Goal: Task Accomplishment & Management: Use online tool/utility

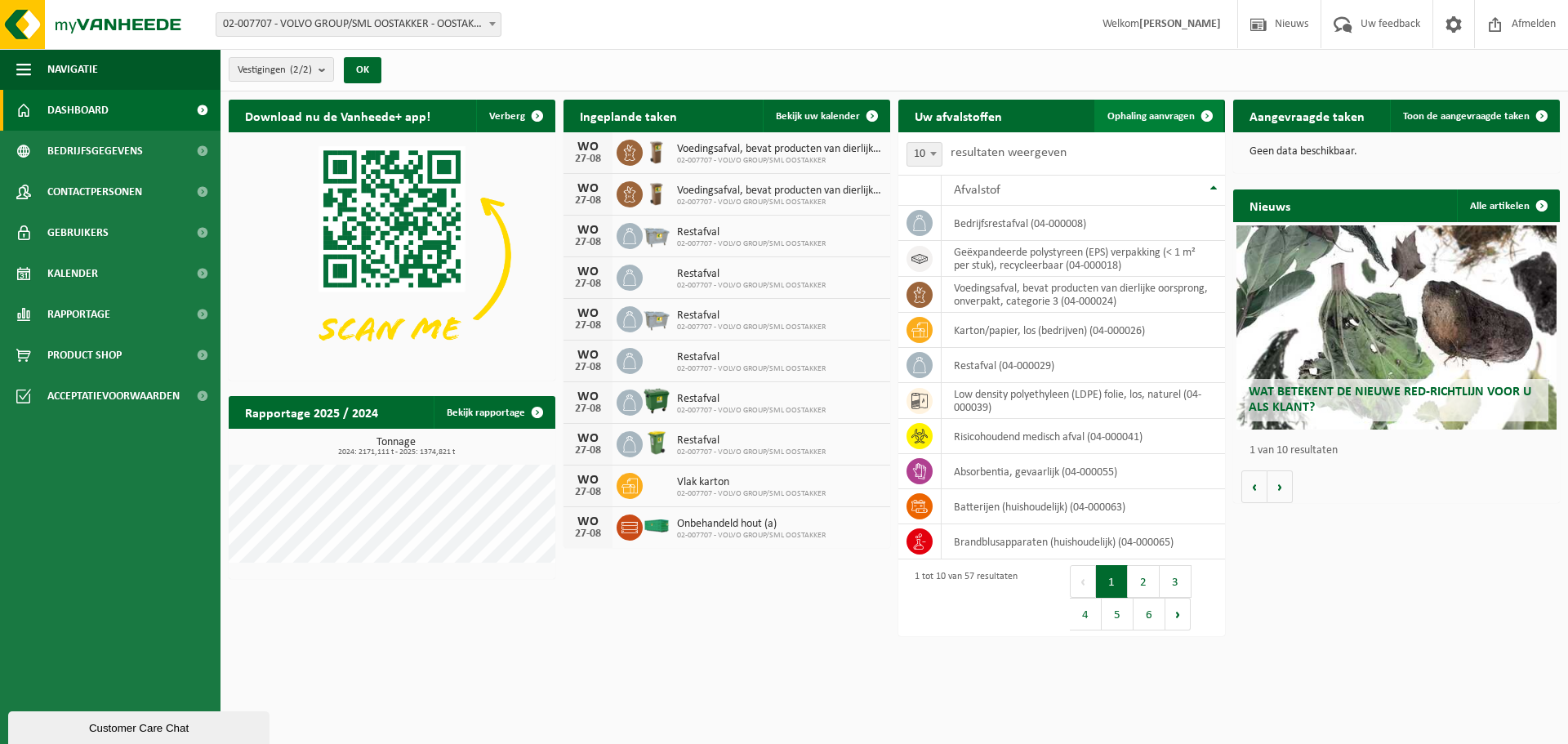
click at [1167, 119] on span "Ophaling aanvragen" at bounding box center [1151, 116] width 87 height 11
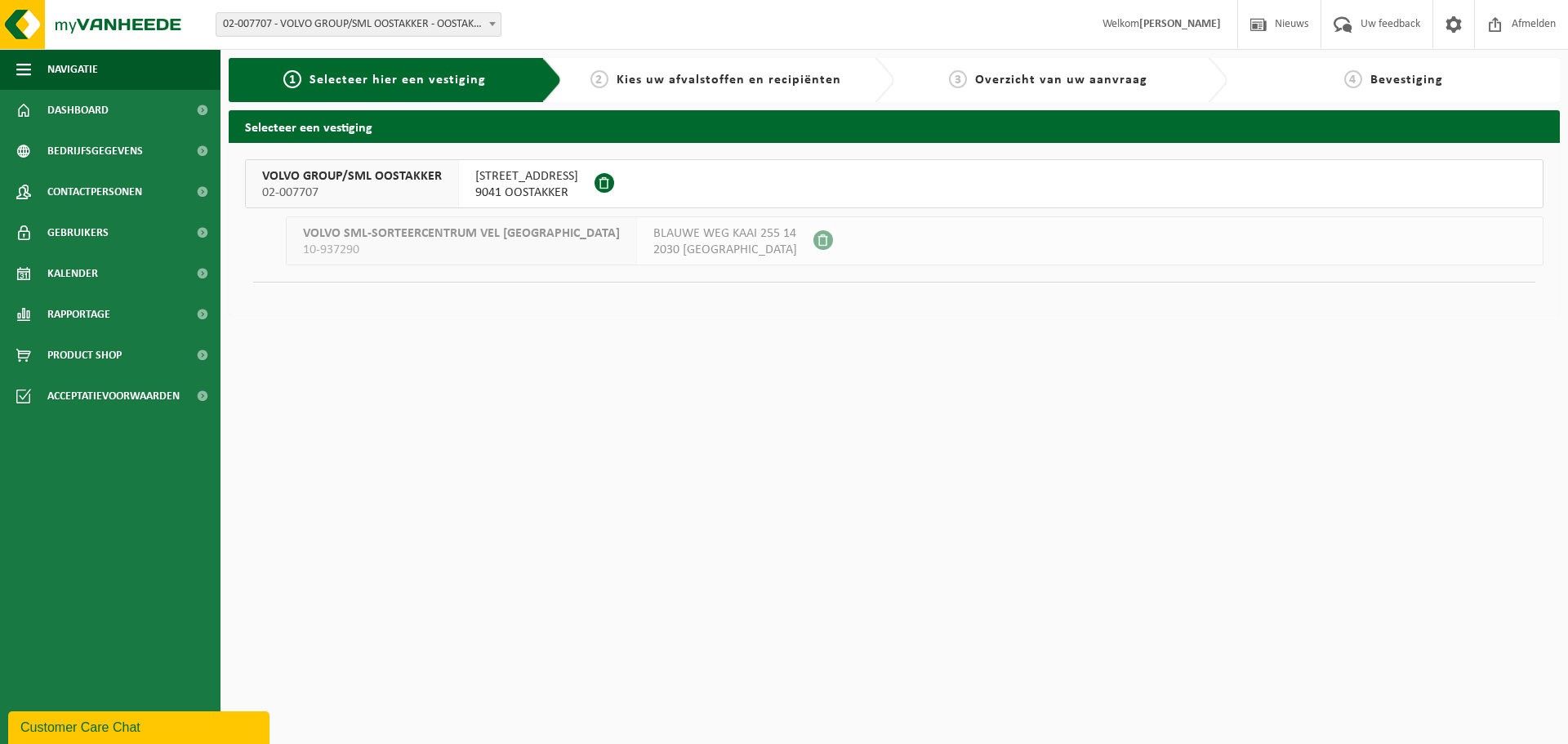
click at [523, 171] on span "SMALLEHEERWEG 29" at bounding box center [526, 176] width 103 height 16
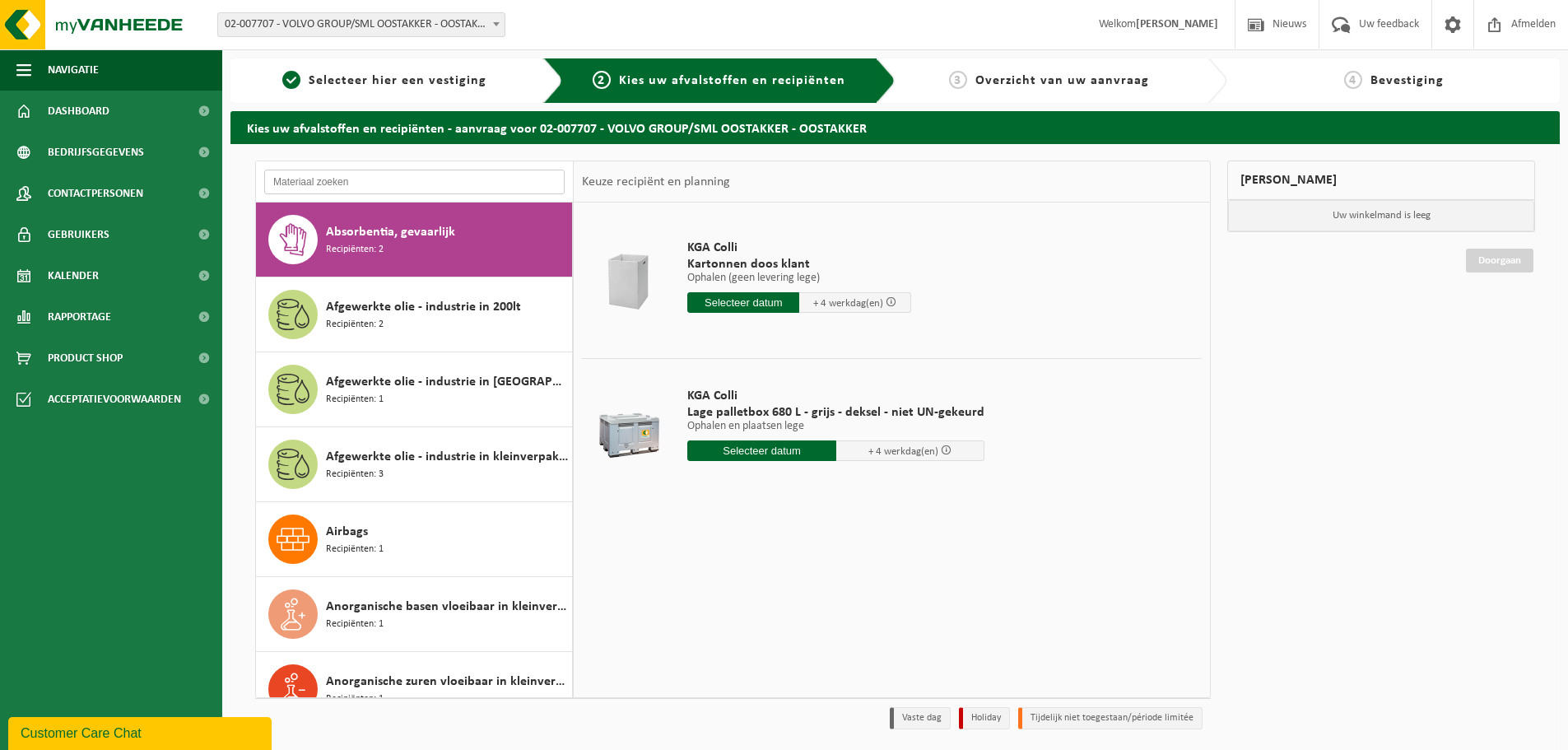
click at [418, 178] on input "text" at bounding box center [414, 181] width 300 height 25
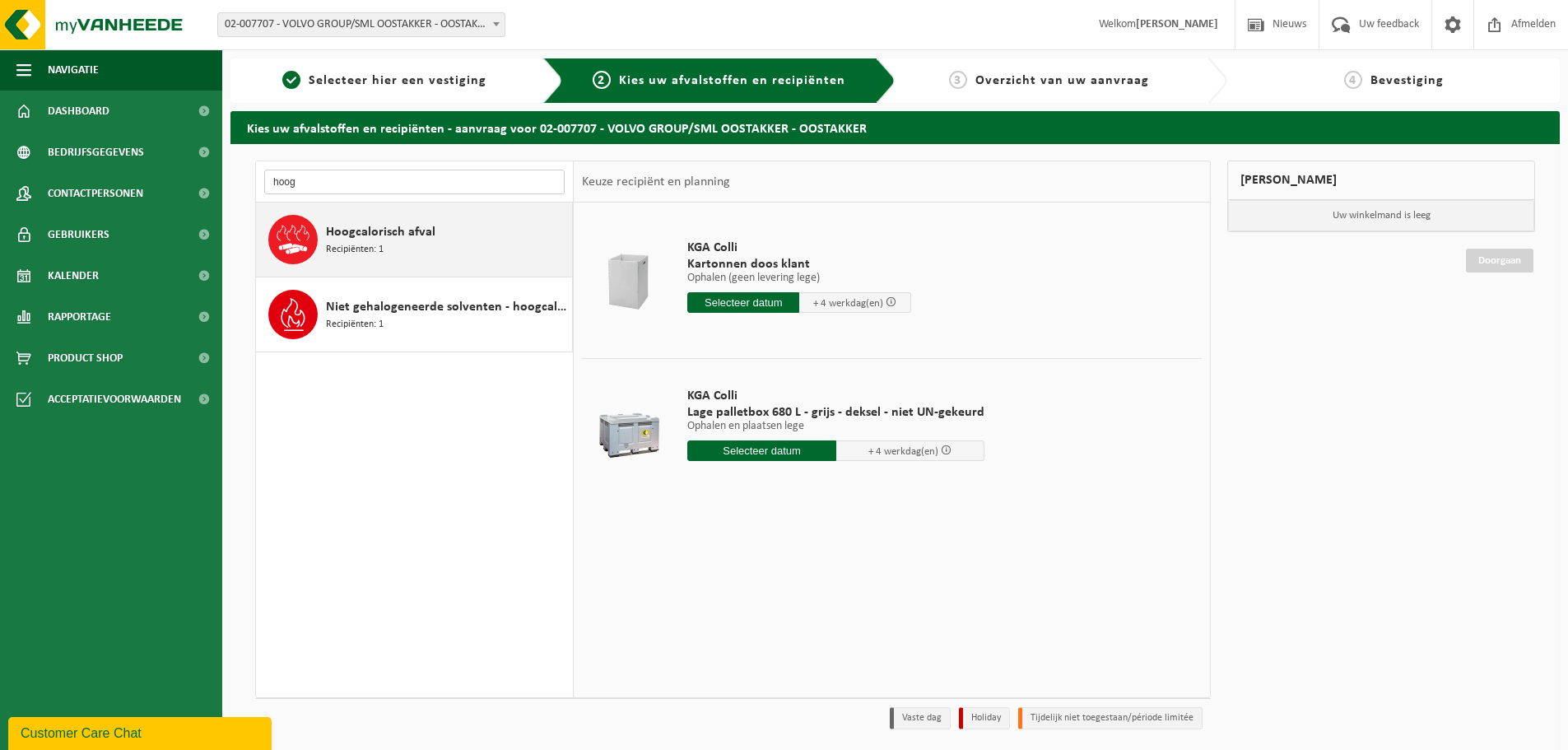
type input "hoog"
click at [414, 231] on span "Hoogcalorisch afval" at bounding box center [381, 231] width 109 height 19
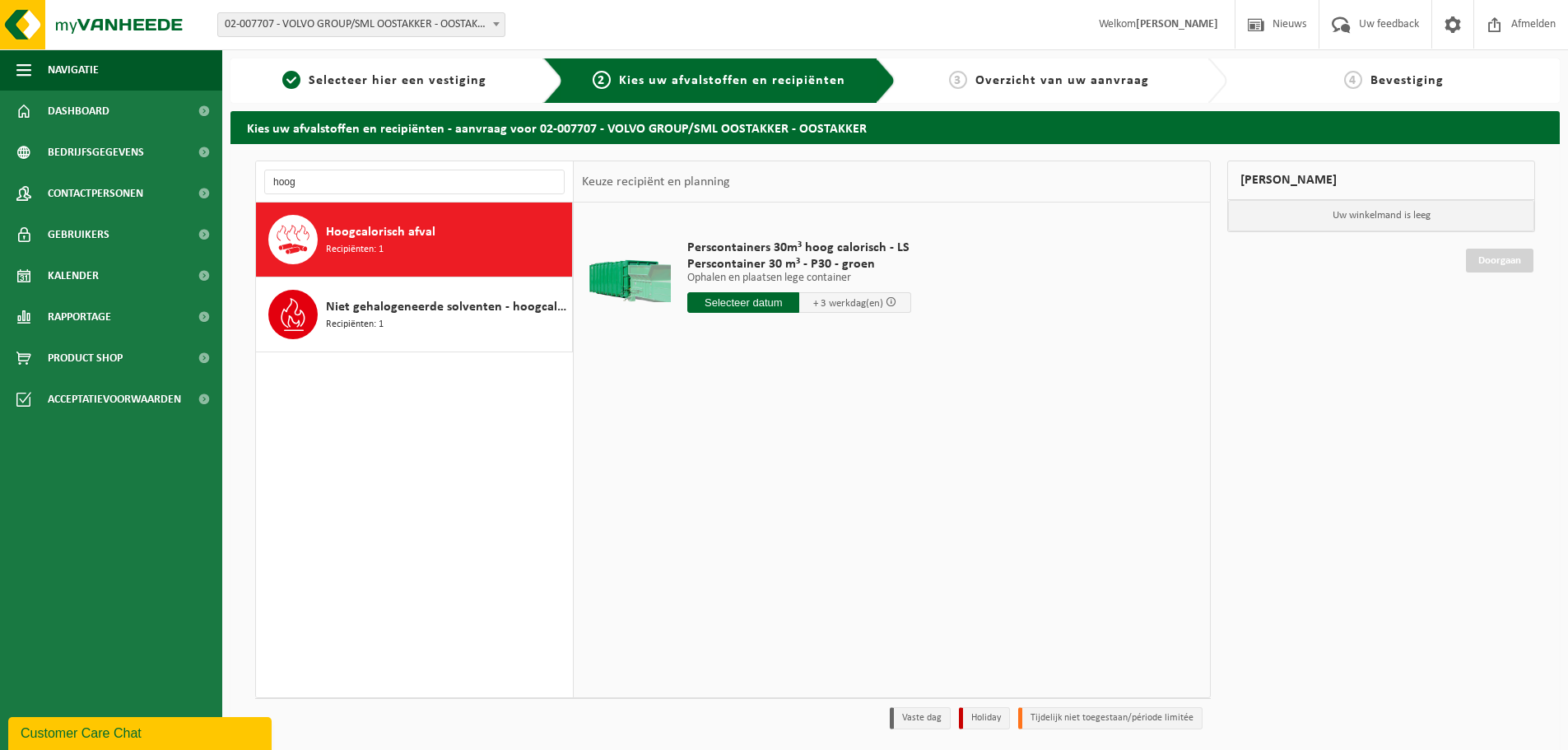
click at [759, 304] on input "text" at bounding box center [743, 303] width 112 height 20
click at [816, 503] on div "29" at bounding box center [819, 501] width 29 height 26
type input "Van 2025-08-29"
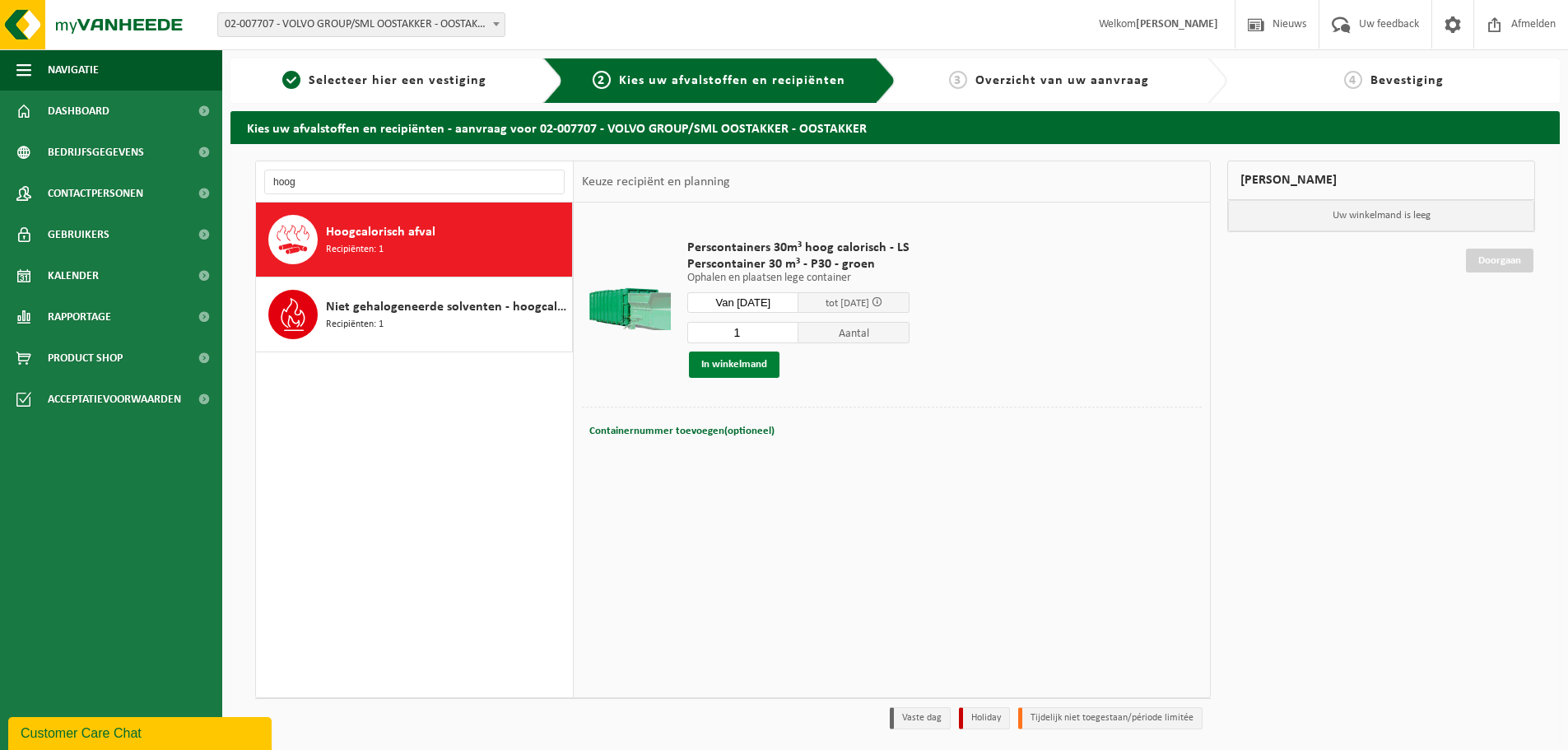
click at [748, 356] on button "In winkelmand" at bounding box center [734, 364] width 91 height 26
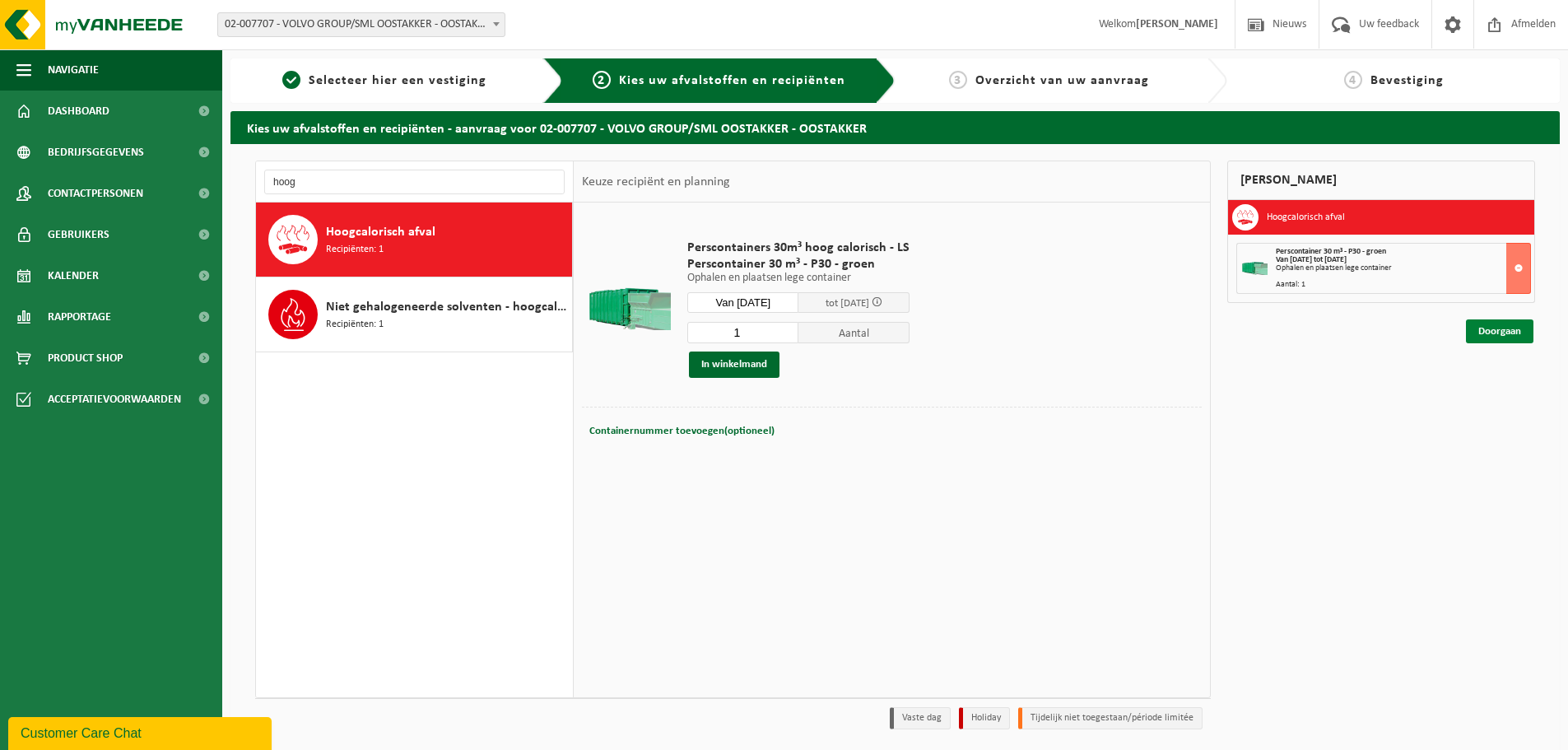
click at [1475, 337] on link "Doorgaan" at bounding box center [1500, 331] width 68 height 24
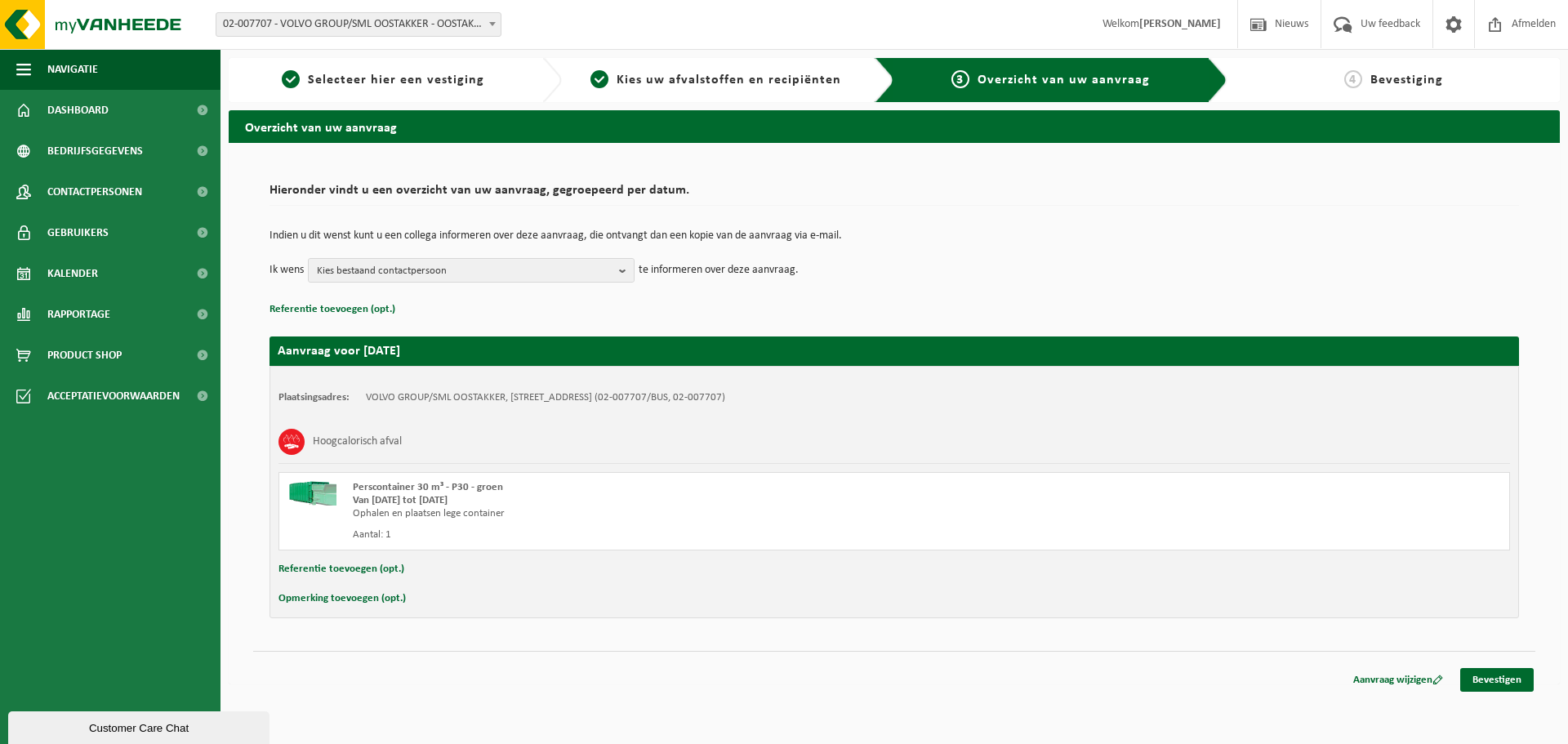
click at [371, 606] on button "Opmerking toevoegen (opt.)" at bounding box center [341, 598] width 127 height 21
click at [398, 602] on input "text" at bounding box center [926, 599] width 1135 height 24
type input "Volledig gevuld met karton wegens de gekende problemen met onze kartonpers"
click at [624, 272] on b "button" at bounding box center [626, 270] width 14 height 23
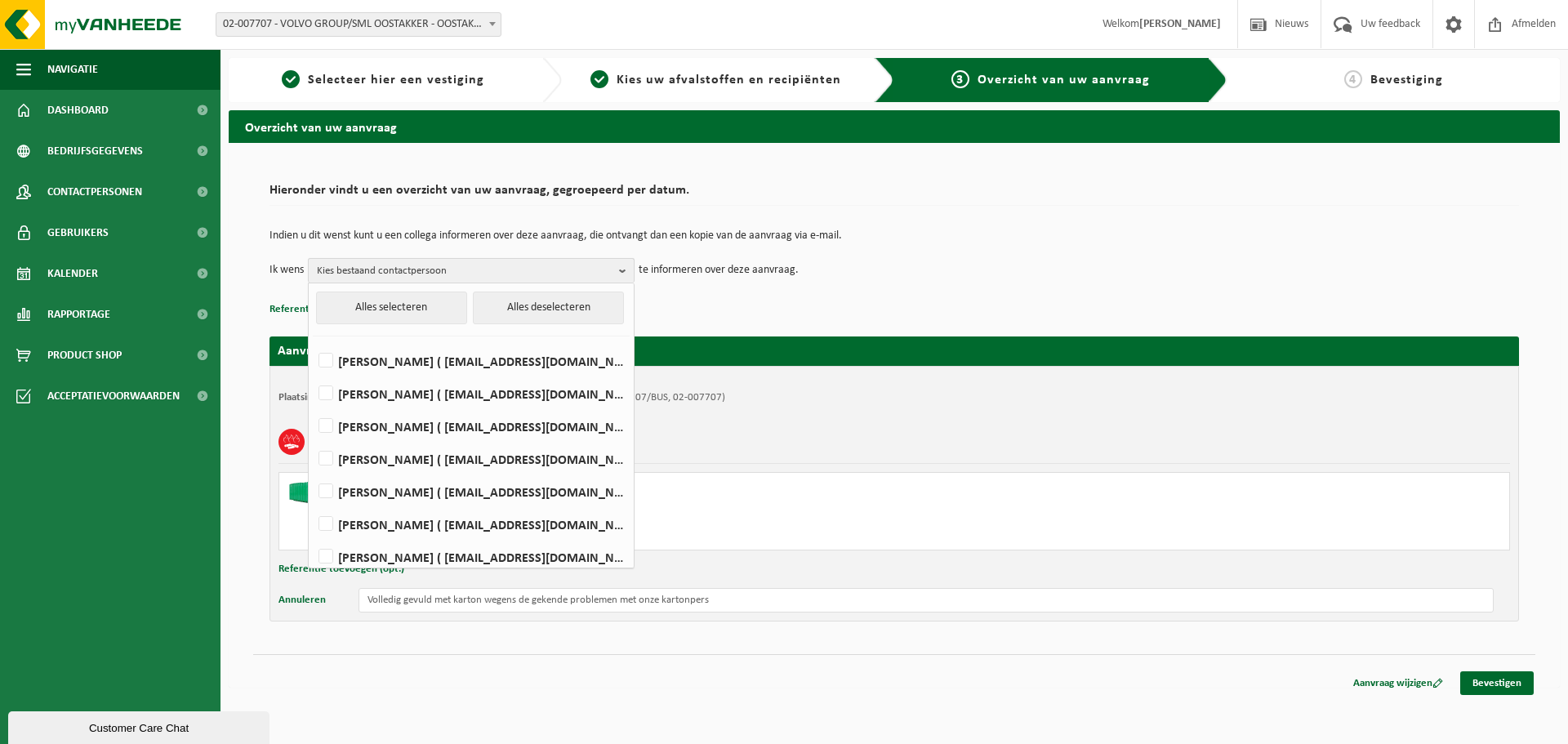
click at [624, 272] on b "button" at bounding box center [626, 271] width 14 height 24
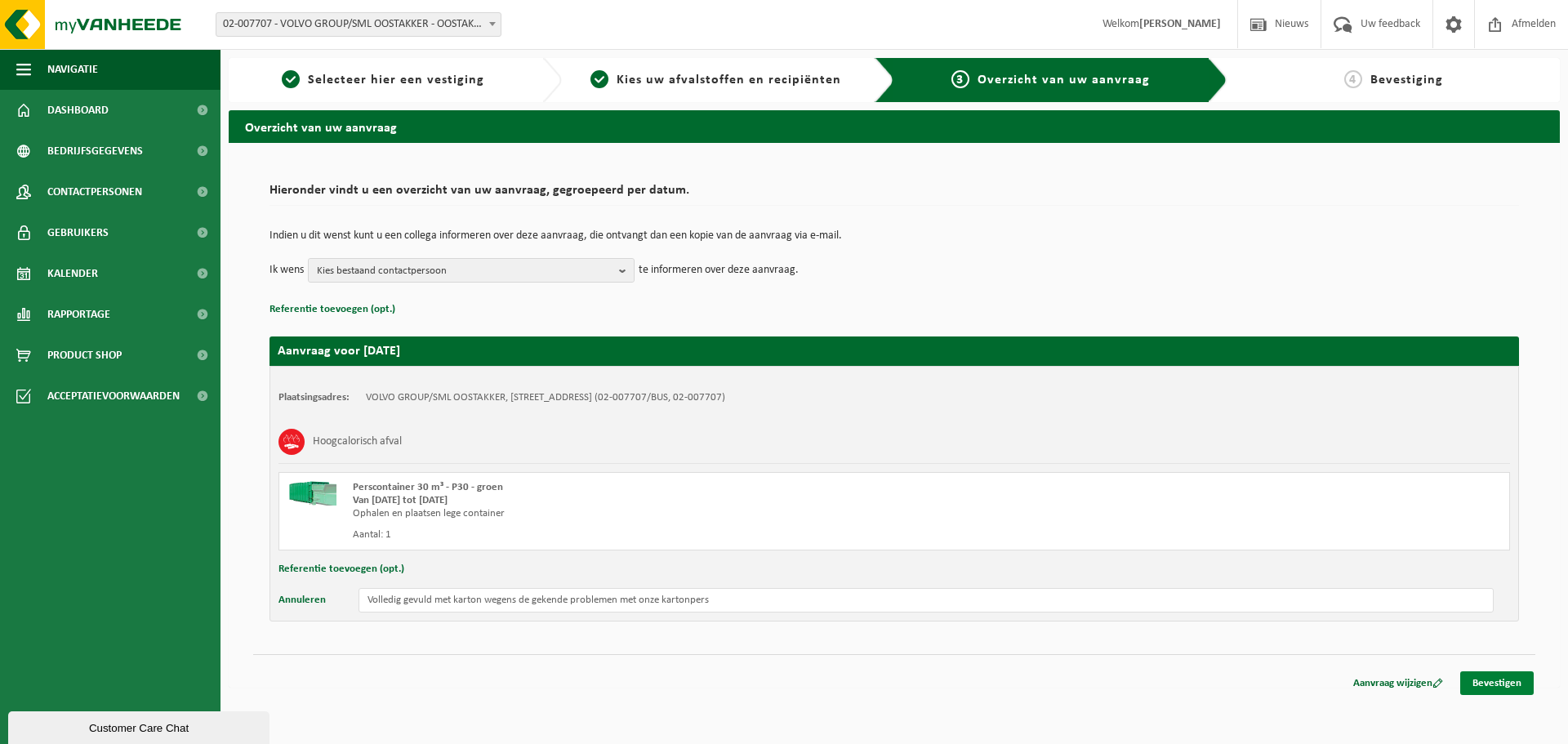
click at [1519, 683] on link "Bevestigen" at bounding box center [1496, 683] width 73 height 24
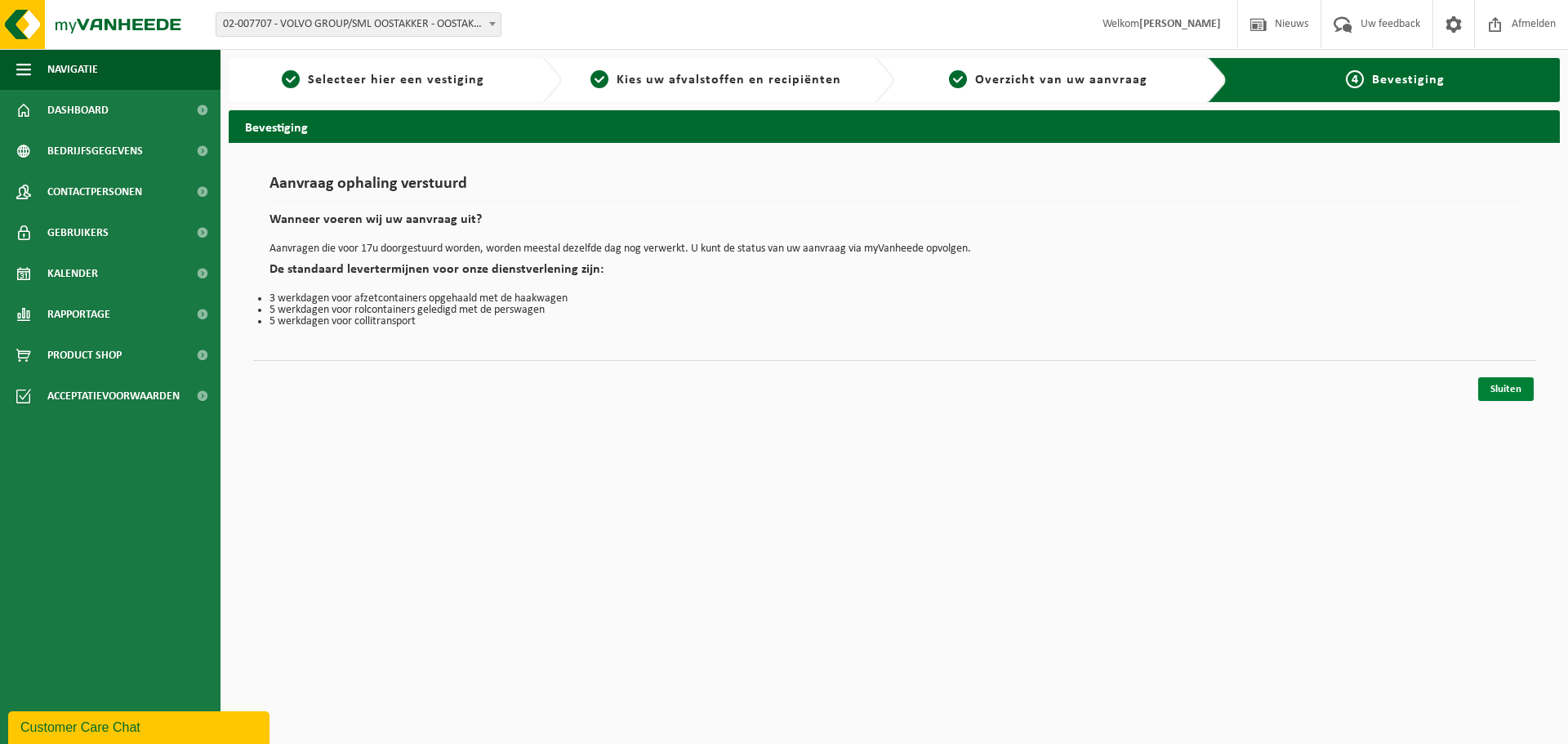
click at [1489, 389] on link "Sluiten" at bounding box center [1506, 389] width 55 height 24
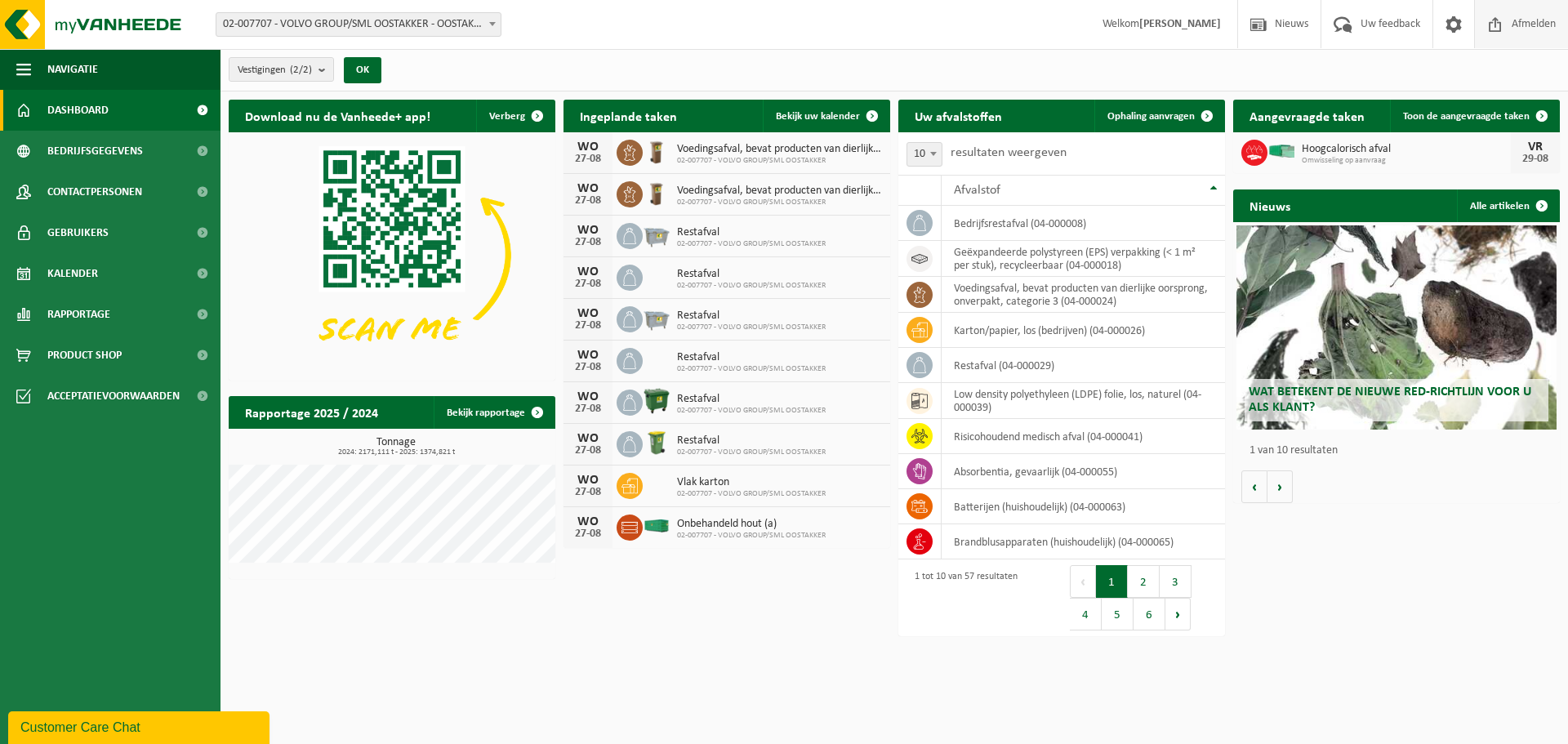
click at [1529, 31] on span "Afmelden" at bounding box center [1534, 24] width 52 height 48
